Goal: Obtain resource: Download file/media

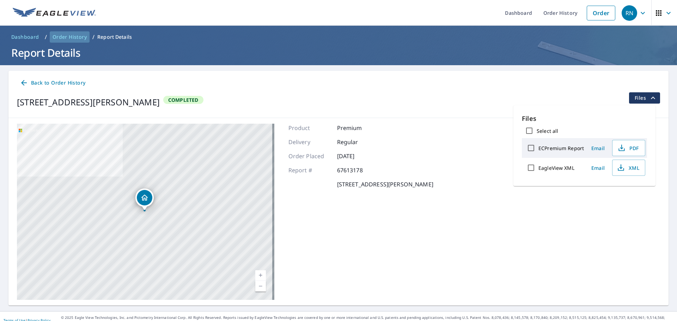
click at [73, 37] on span "Order History" at bounding box center [70, 37] width 34 height 7
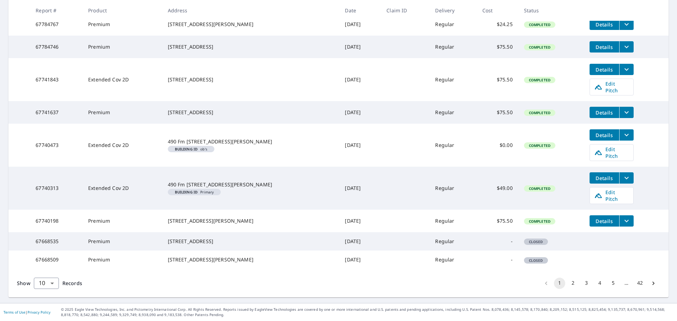
scroll to position [179, 0]
click at [566, 282] on li "2" at bounding box center [572, 283] width 13 height 11
click at [567, 283] on button "2" at bounding box center [572, 283] width 11 height 11
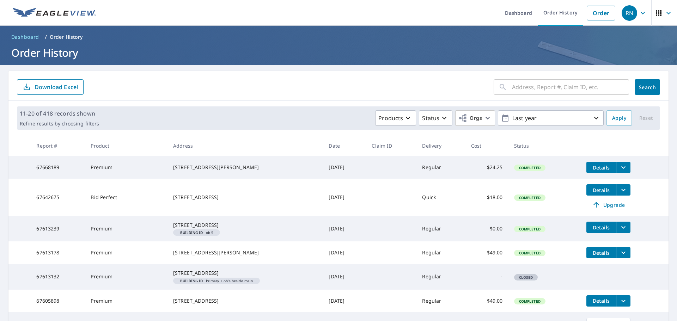
click at [600, 171] on button "Details" at bounding box center [601, 167] width 30 height 11
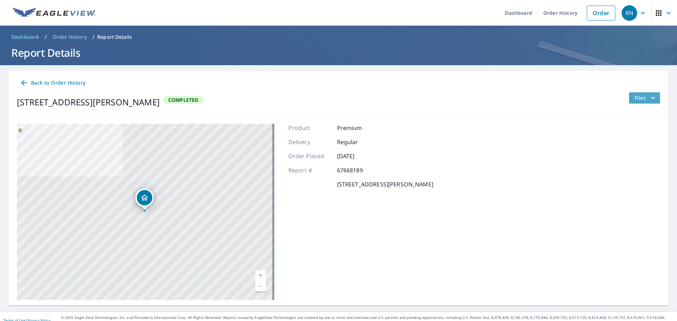
click at [649, 97] on icon "filesDropdownBtn-67668189" at bounding box center [653, 98] width 8 height 8
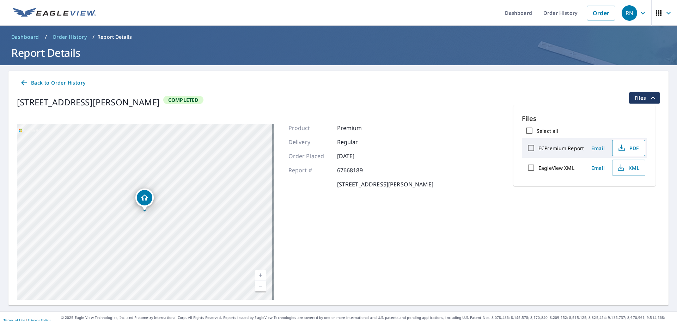
click at [632, 148] on span "PDF" at bounding box center [628, 148] width 23 height 8
